Goal: Transaction & Acquisition: Download file/media

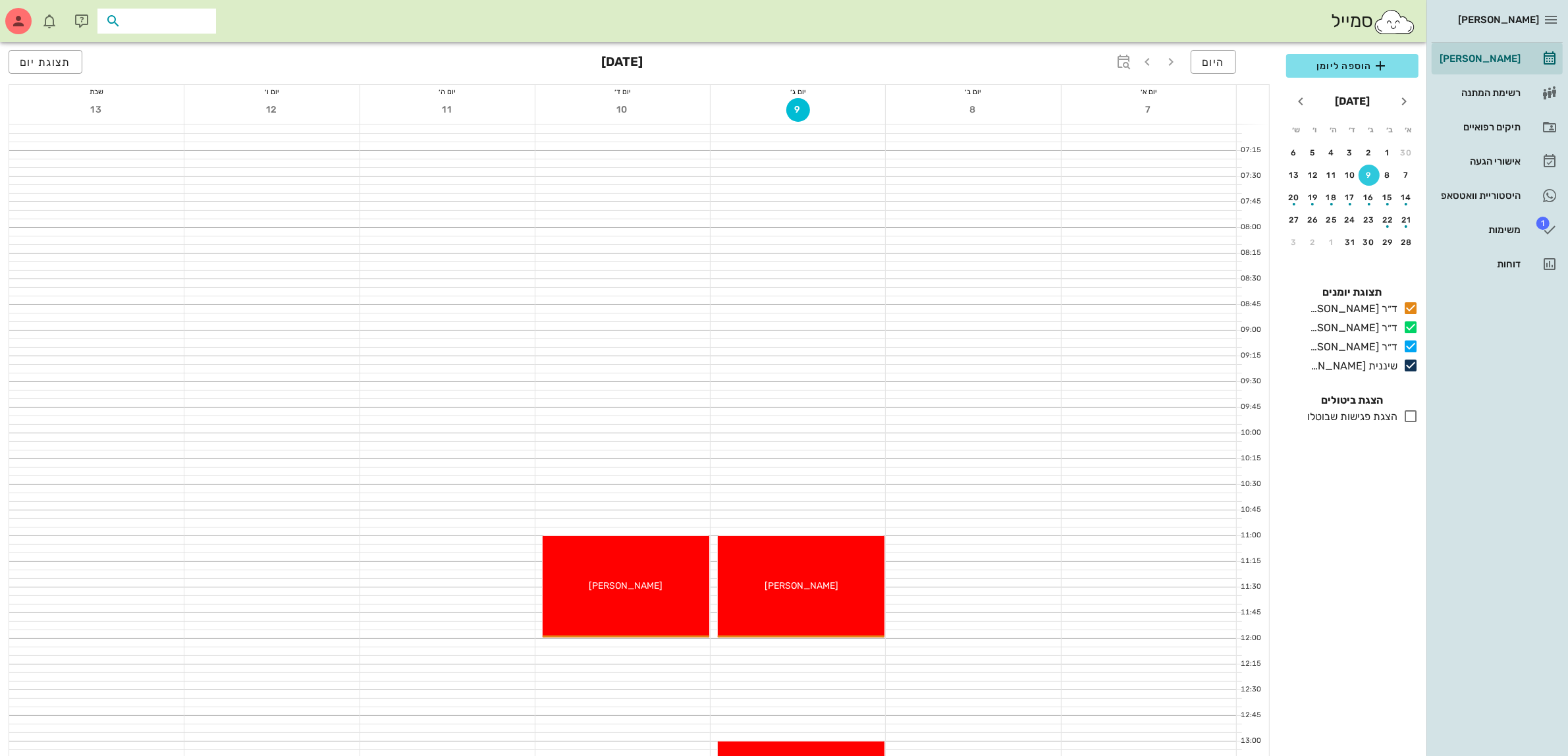
click at [178, 27] on input "text" at bounding box center [166, 21] width 84 height 17
click at [179, 26] on input "[PERSON_NAME]" at bounding box center [166, 21] width 84 height 17
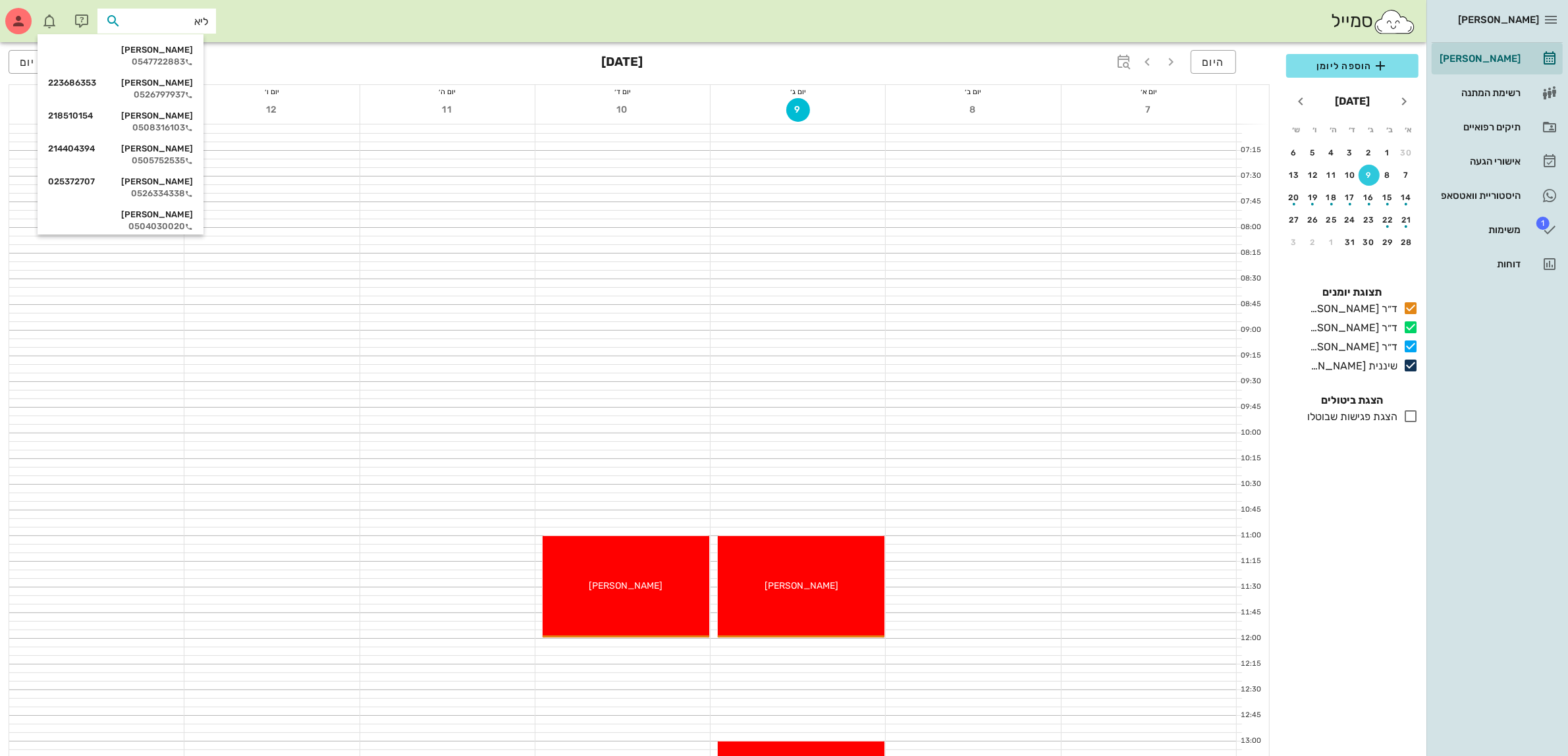
type input "[PERSON_NAME]"
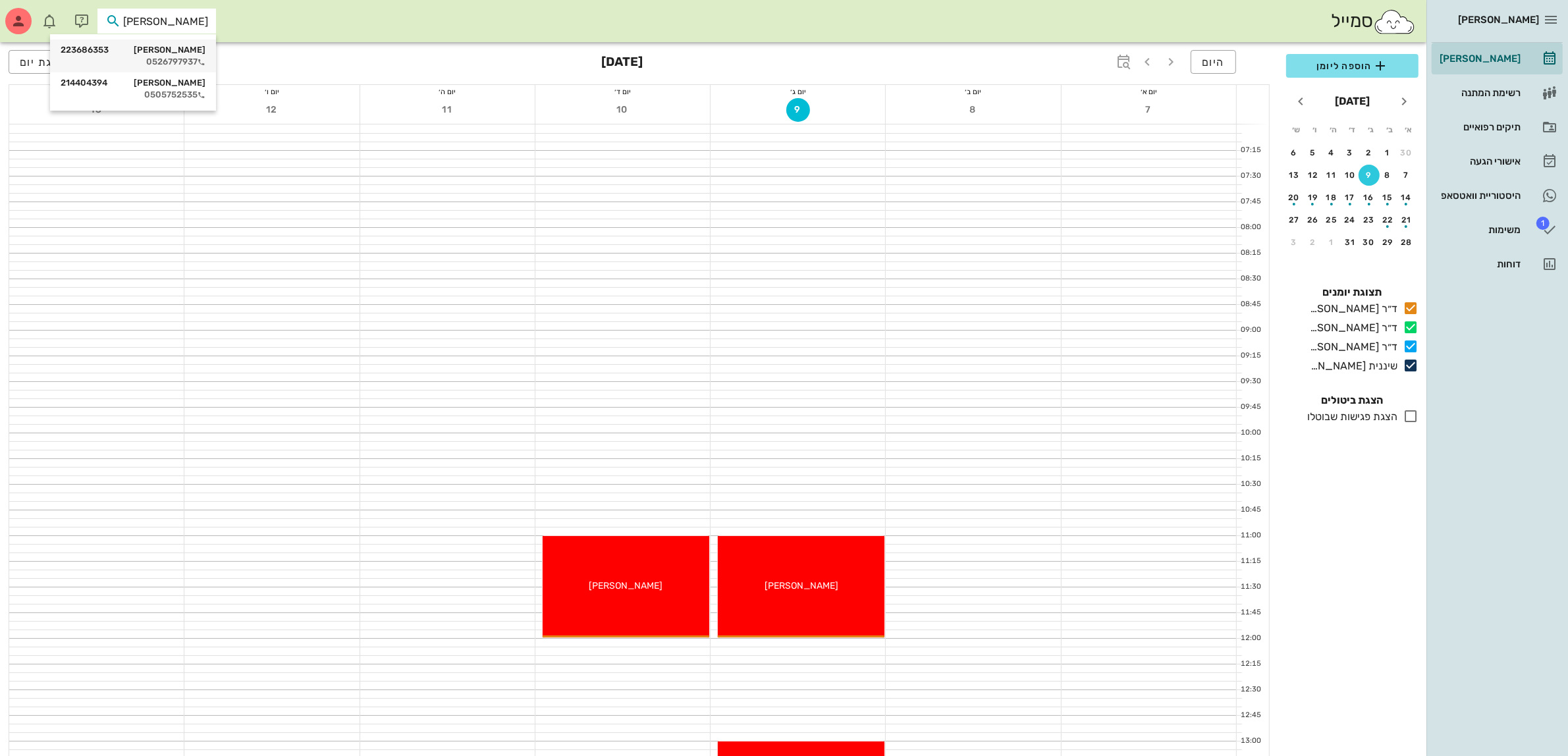
click at [173, 54] on div "[PERSON_NAME] 223686353" at bounding box center [132, 50] width 144 height 11
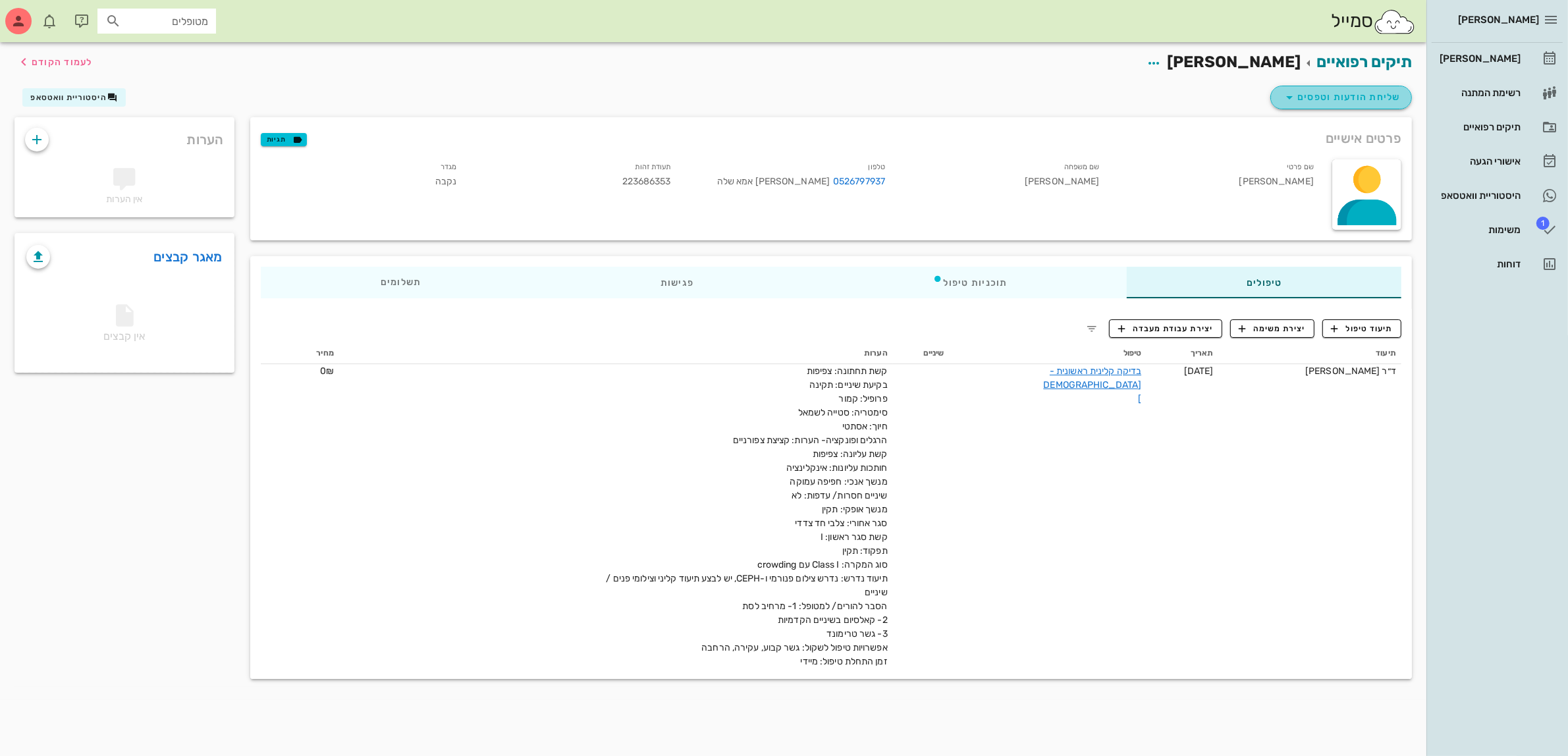
click at [1298, 86] on button "שליחת הודעות וטפסים" at bounding box center [1340, 97] width 141 height 24
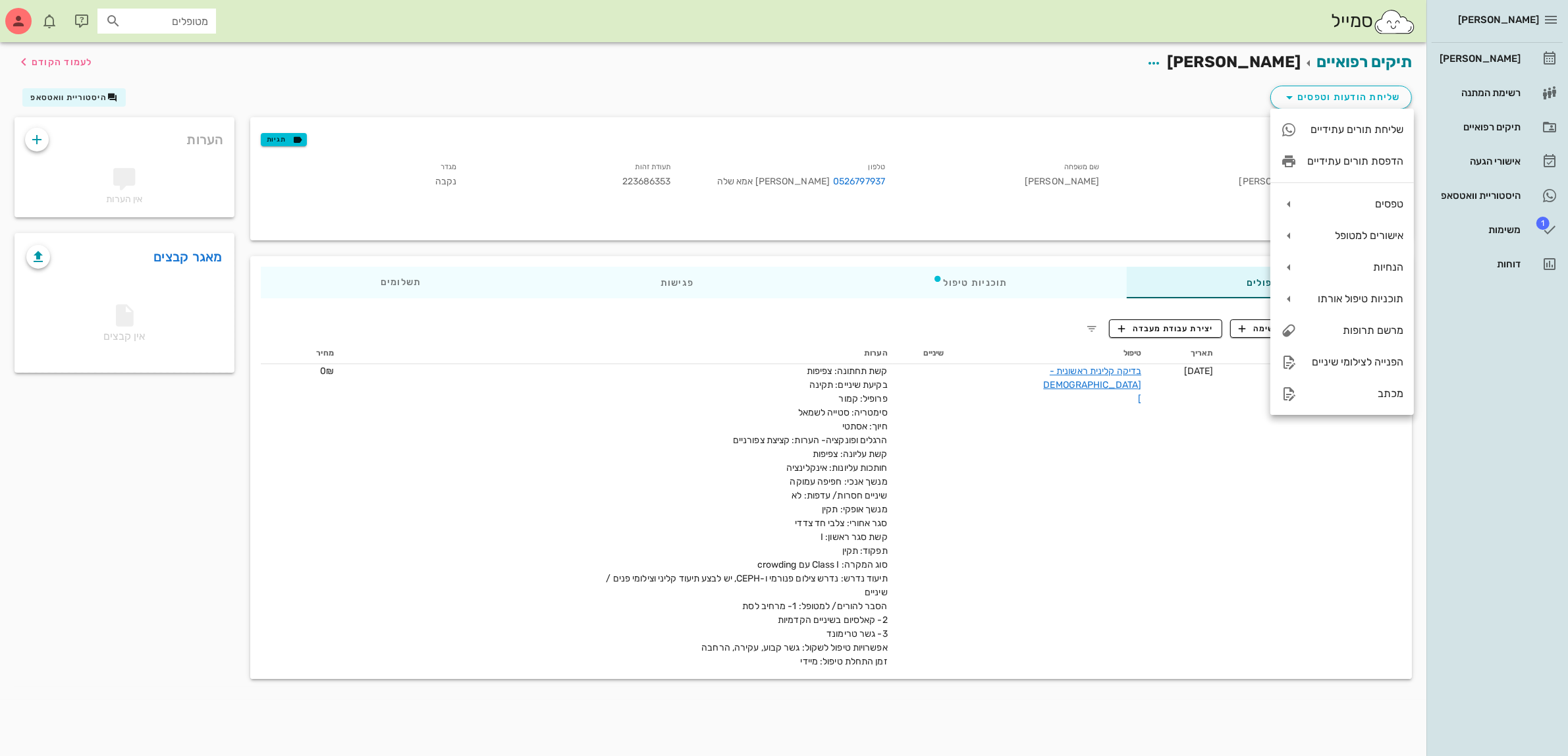
click at [1153, 119] on div "פרטים אישיים תגיות" at bounding box center [831, 138] width 1162 height 42
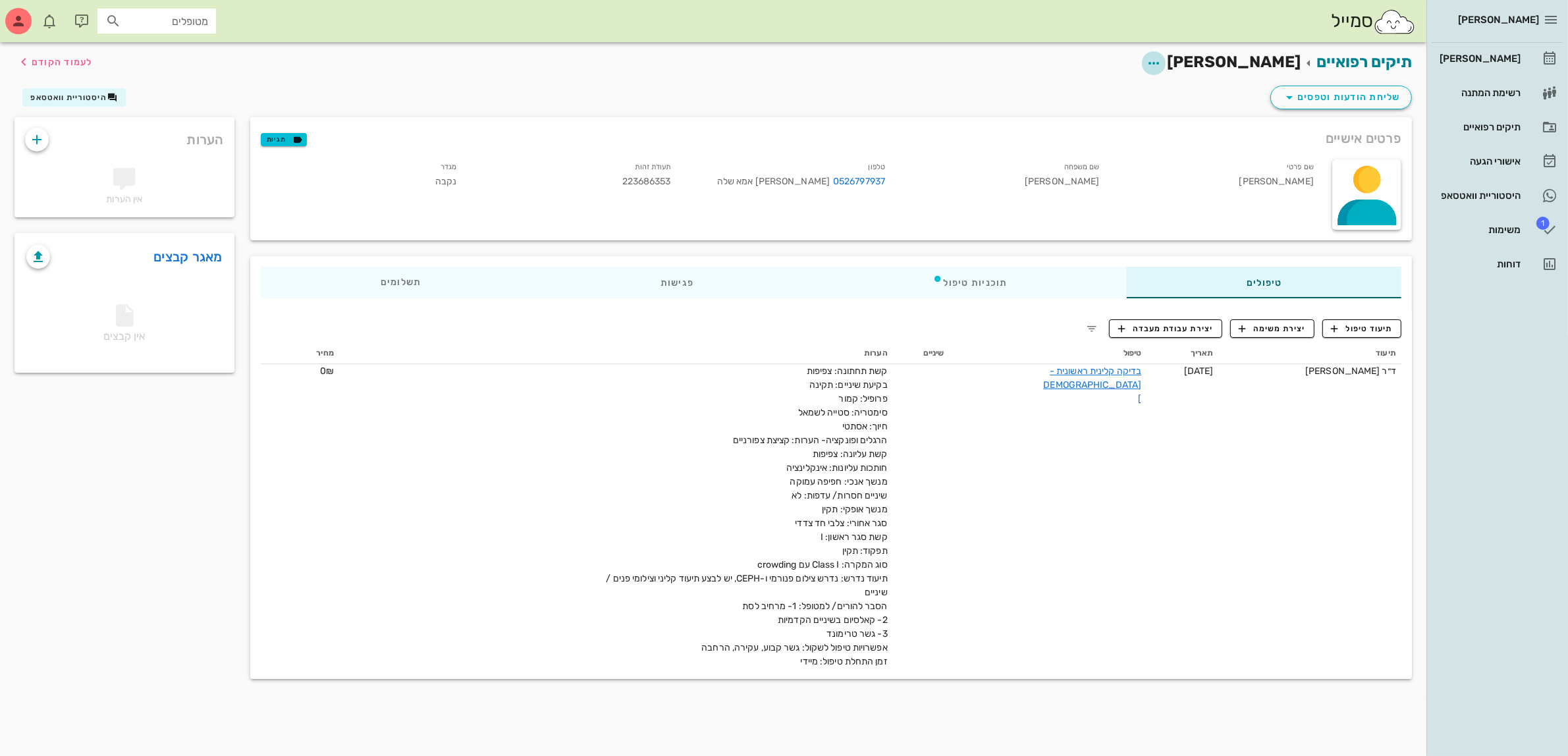
click at [1162, 57] on icon "button" at bounding box center [1153, 63] width 16 height 16
click at [956, 44] on div "תיקים רפואיים [PERSON_NAME] לעמוד הקודם" at bounding box center [713, 62] width 1413 height 40
click at [1341, 87] on button "שליחת הודעות וטפסים" at bounding box center [1340, 97] width 141 height 24
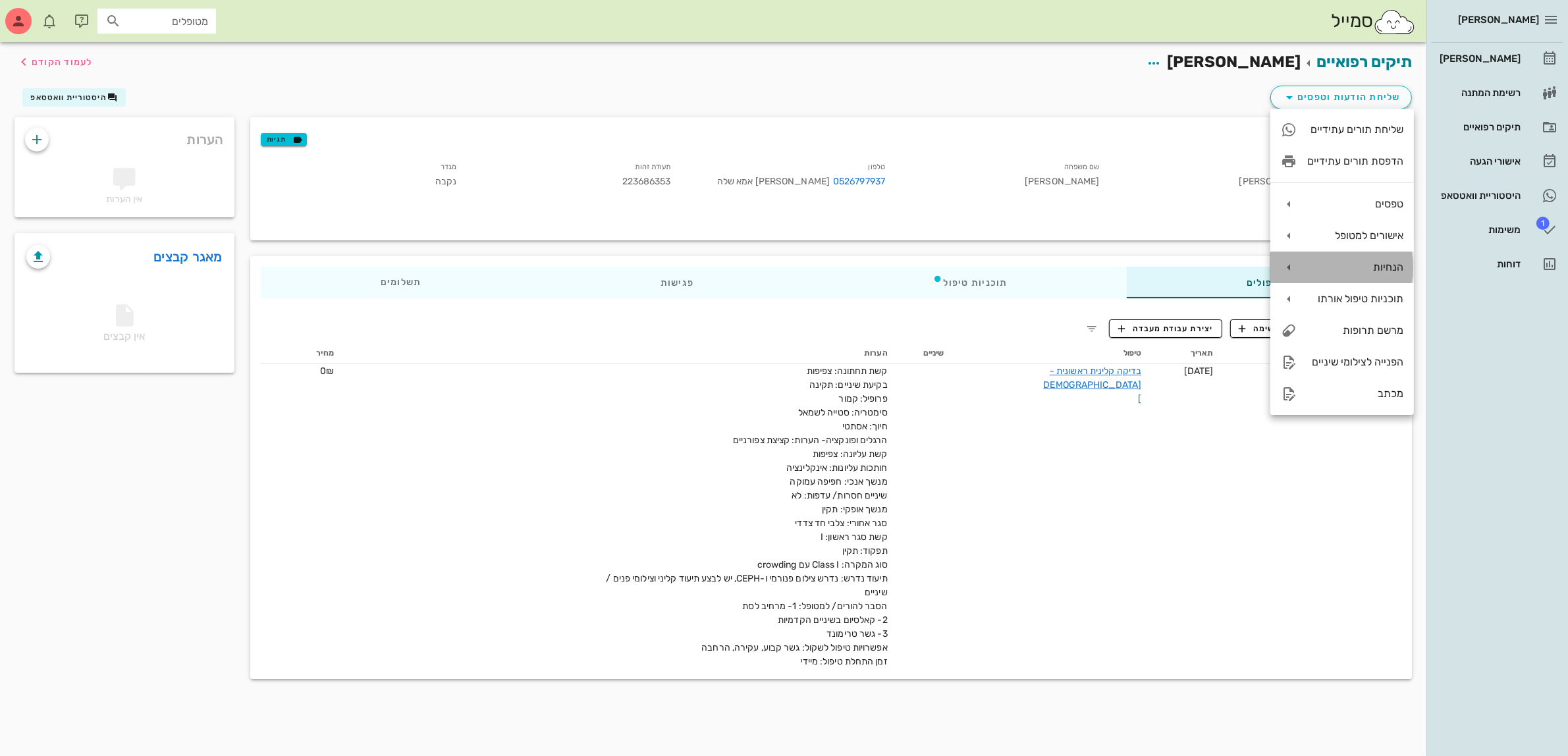
click at [1287, 269] on icon at bounding box center [1288, 267] width 16 height 16
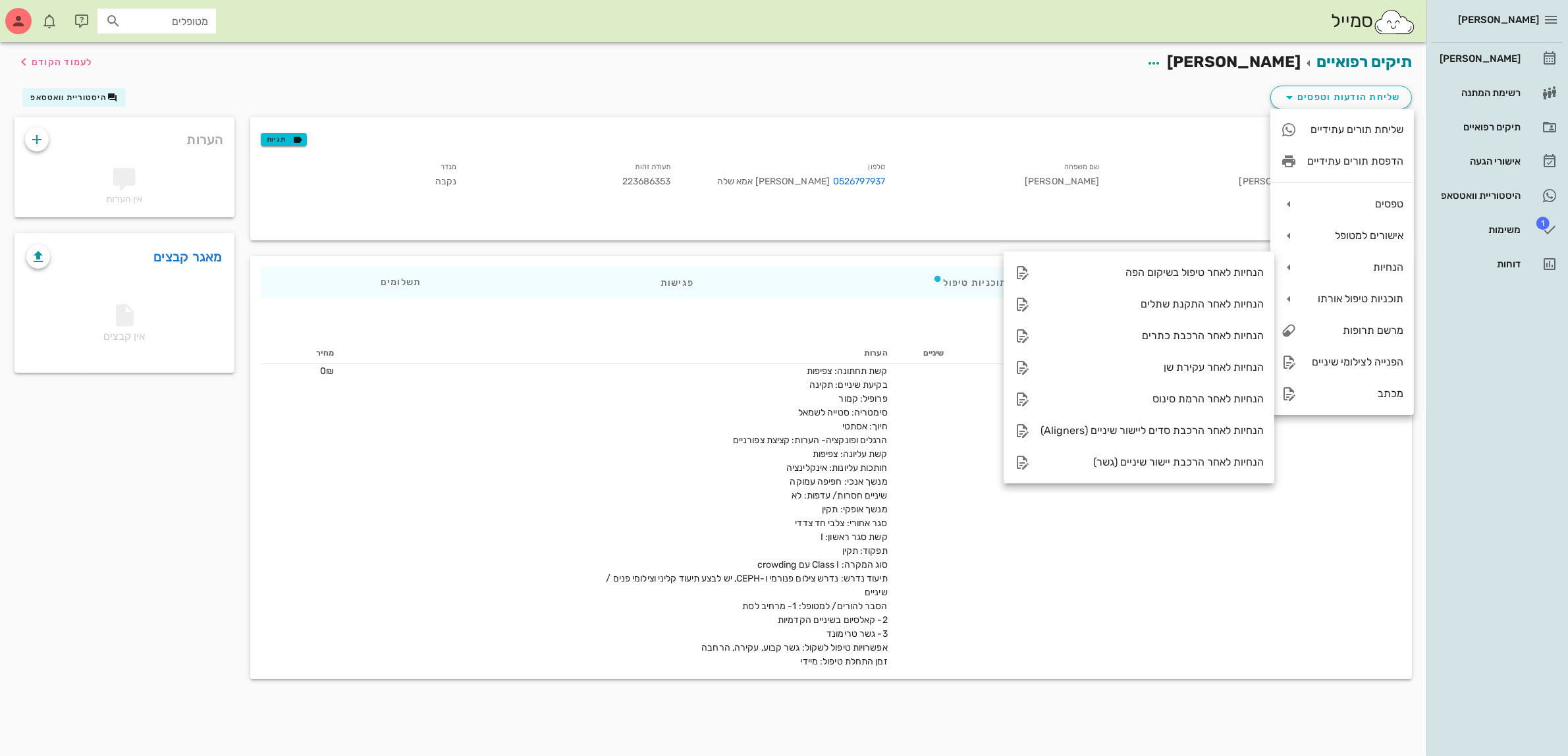
click at [1221, 193] on div "שם פרטי [PERSON_NAME]" at bounding box center [1217, 177] width 214 height 40
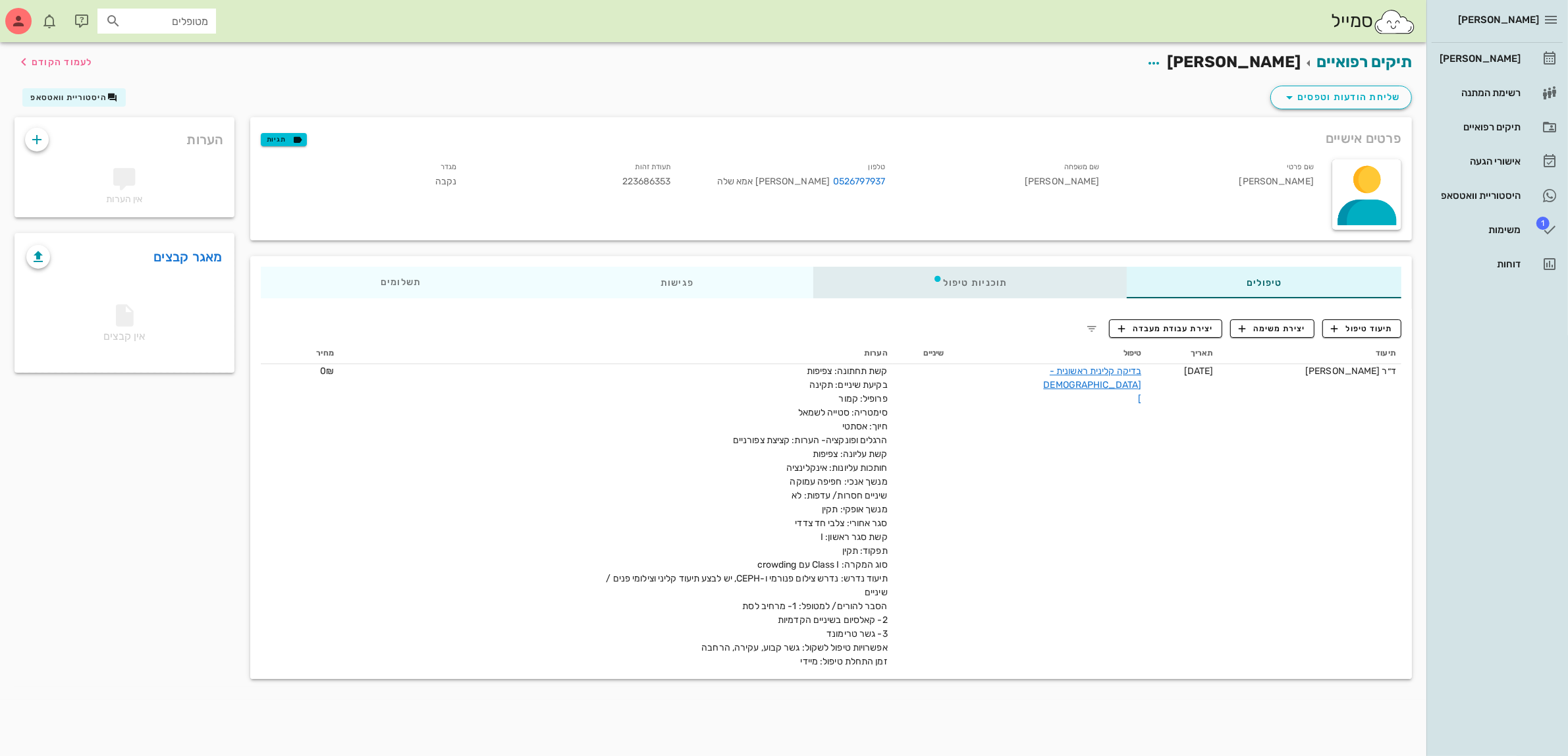
click at [997, 293] on div "תוכניות טיפול" at bounding box center [969, 283] width 314 height 31
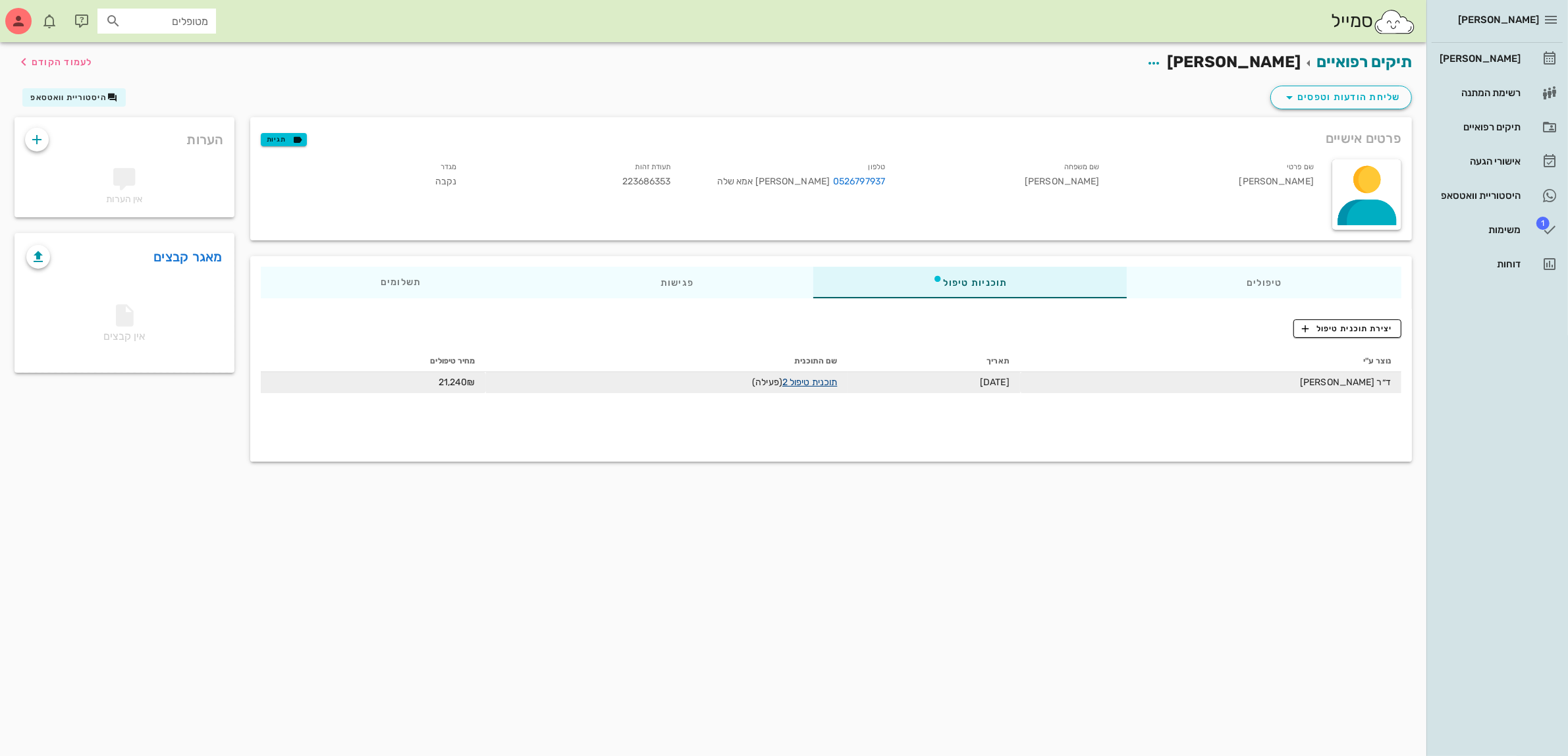
click at [821, 384] on link "תוכנית טיפול 2" at bounding box center [809, 383] width 54 height 12
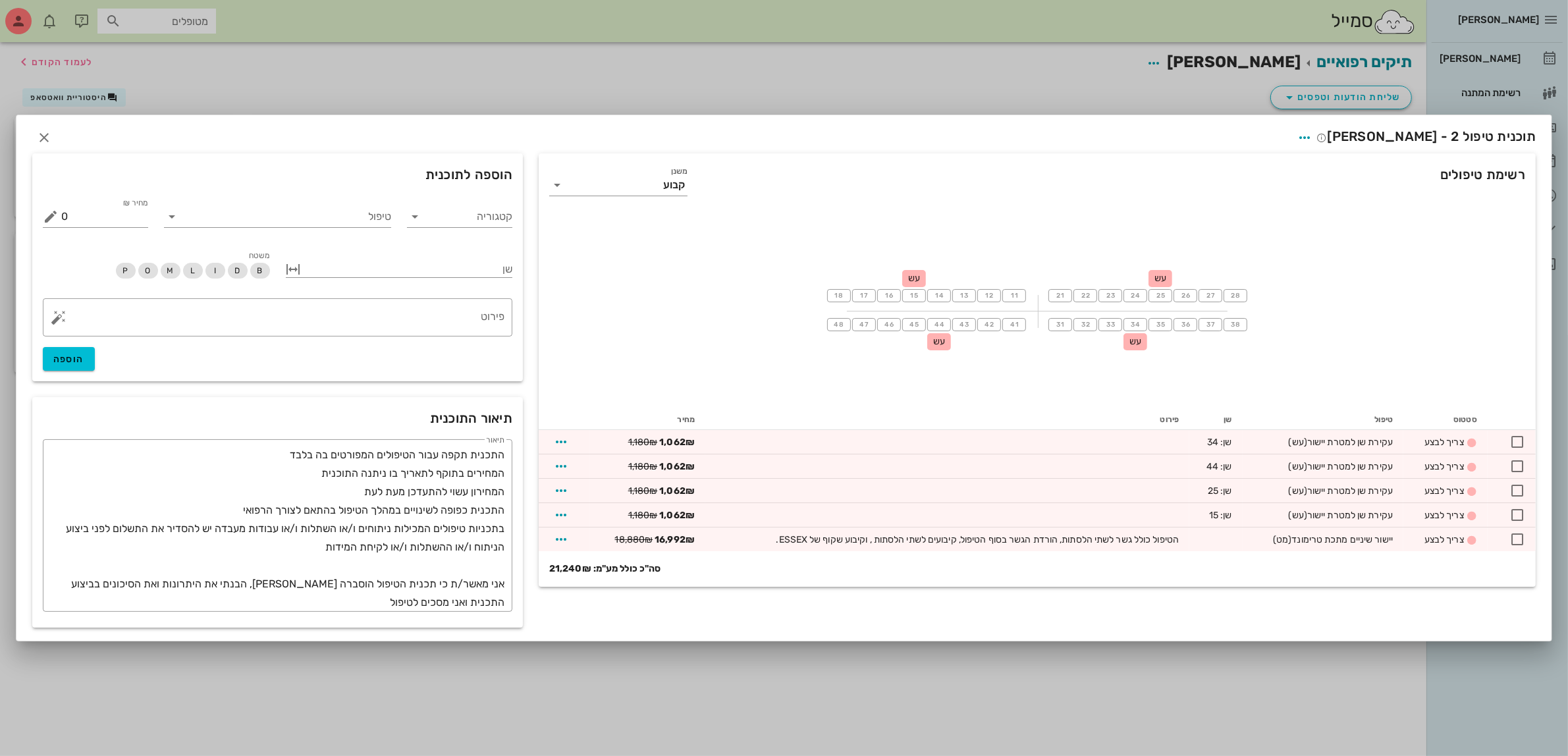
click at [1351, 150] on div "רשימת טיפולים משנן קבוע 18 17 16 15 עש 14 13 12 11 21 22 23 24 25 עש 26 27 28 4…" at bounding box center [784, 392] width 1519 height 487
click at [1313, 143] on icon "button" at bounding box center [1305, 137] width 16 height 16
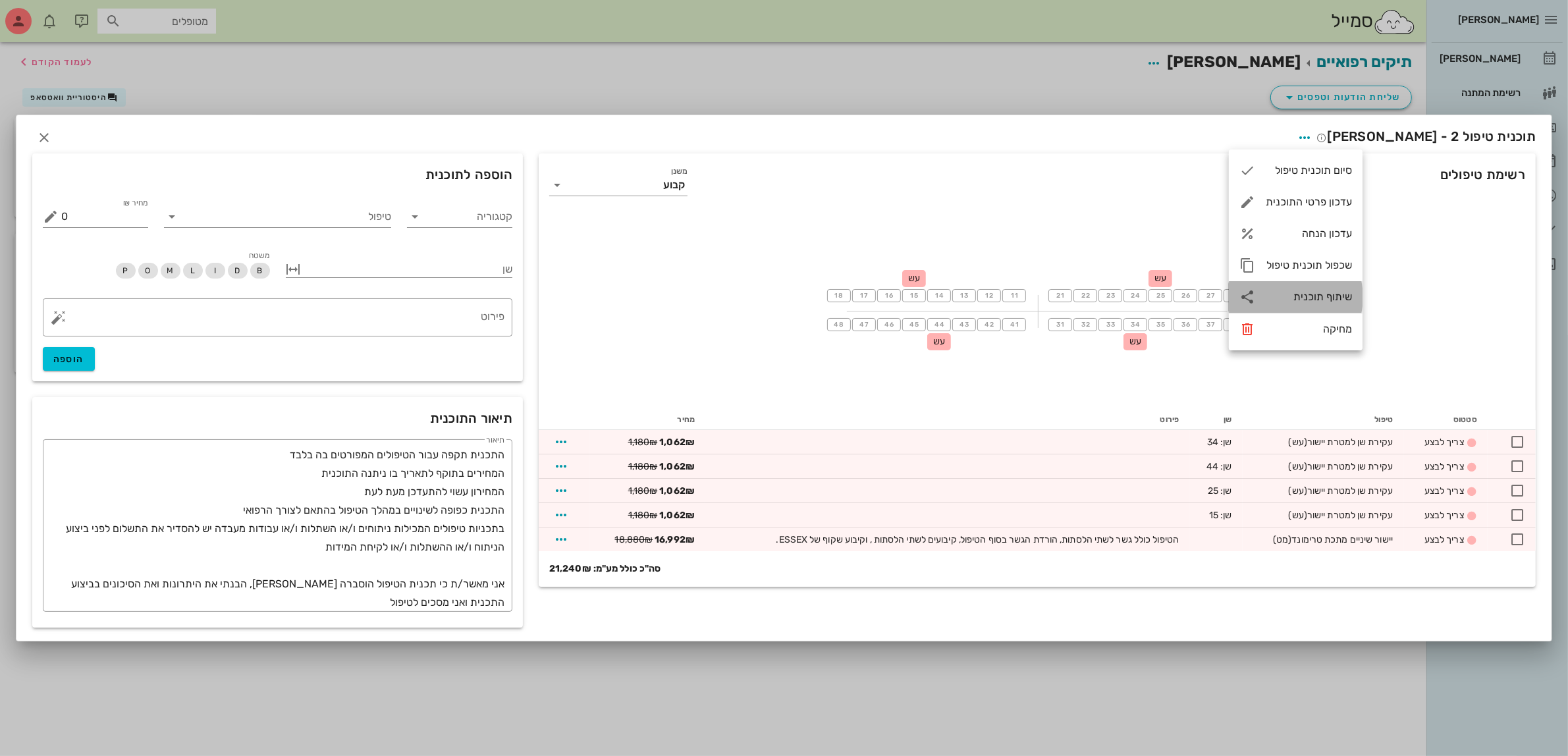
click at [1328, 297] on div "שיתוף תוכנית" at bounding box center [1309, 297] width 86 height 12
click at [1198, 301] on div "הורדת תוכנית טיפול" at bounding box center [1176, 302] width 87 height 12
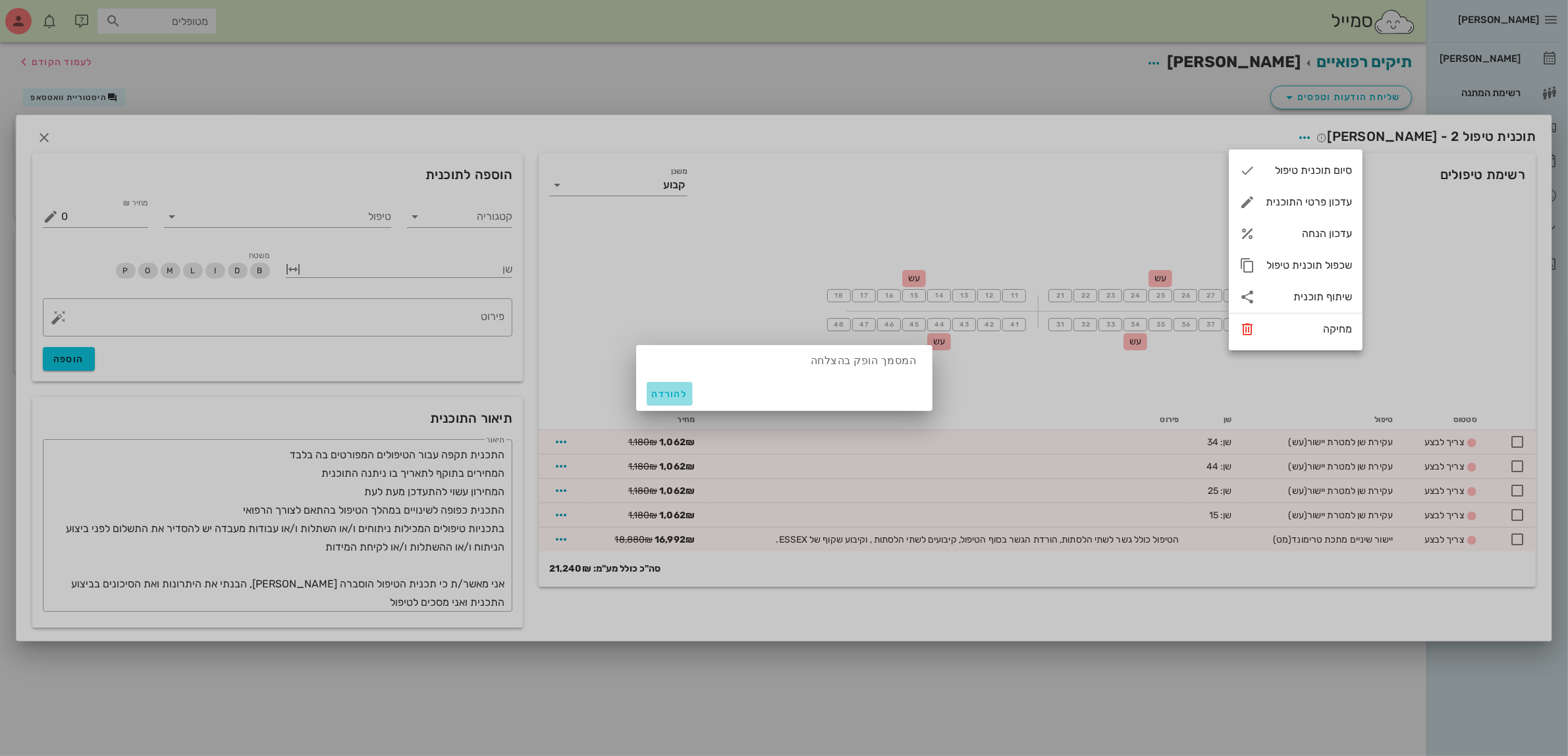
click at [651, 395] on span "להורדה" at bounding box center [669, 395] width 36 height 12
